Goal: Navigation & Orientation: Find specific page/section

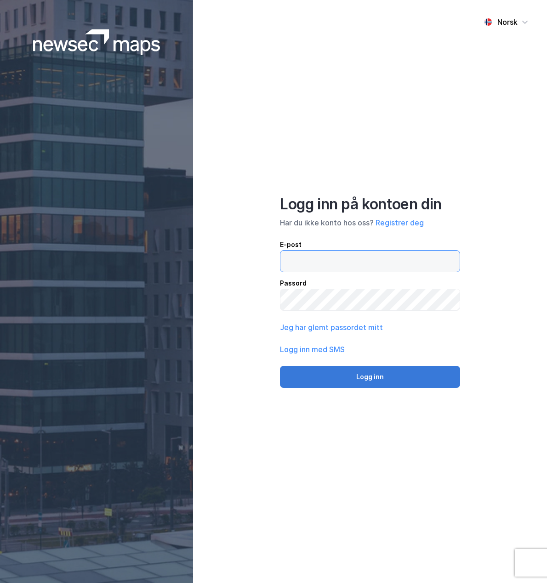
type input "[PERSON_NAME][EMAIL_ADDRESS][DOMAIN_NAME]"
click at [383, 378] on button "Logg inn" at bounding box center [370, 377] width 180 height 22
